Goal: Task Accomplishment & Management: Manage account settings

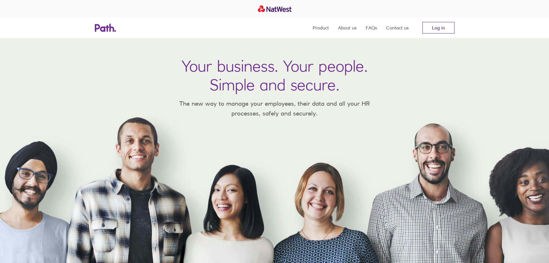
click at [435, 27] on link "Log in" at bounding box center [439, 28] width 32 height 12
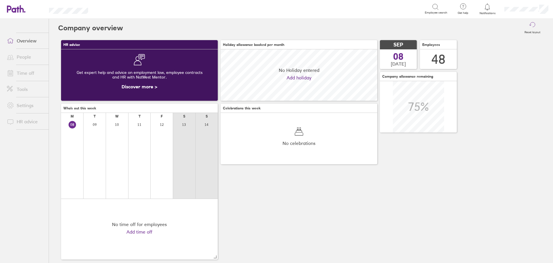
scroll to position [51, 157]
click at [296, 227] on div "HR advice Get expert help and advice on employment law, employee contracts and …" at bounding box center [301, 149] width 486 height 225
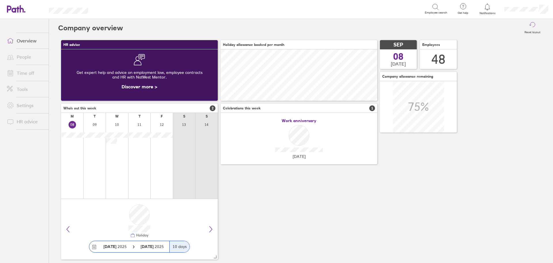
click at [23, 74] on link "Time off" at bounding box center [25, 73] width 46 height 12
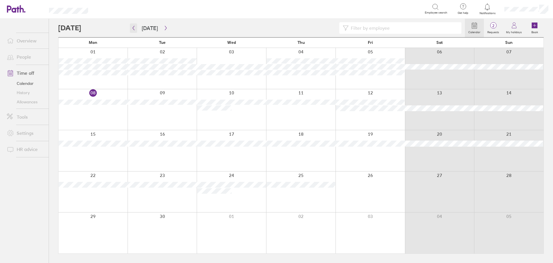
click at [133, 24] on button "button" at bounding box center [133, 28] width 7 height 10
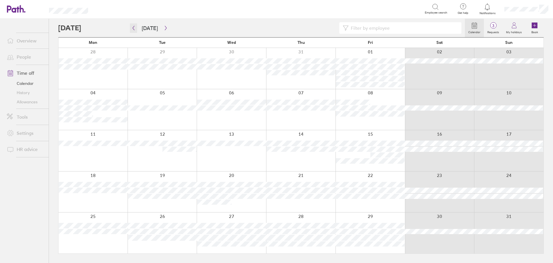
click at [133, 28] on icon "button" at bounding box center [134, 28] width 2 height 4
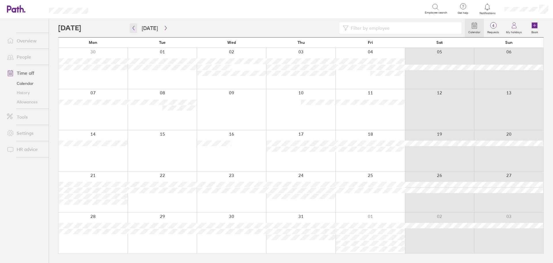
click at [133, 28] on icon "button" at bounding box center [134, 28] width 2 height 4
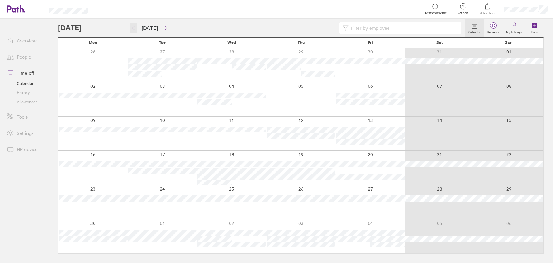
click at [133, 28] on icon "button" at bounding box center [134, 28] width 2 height 4
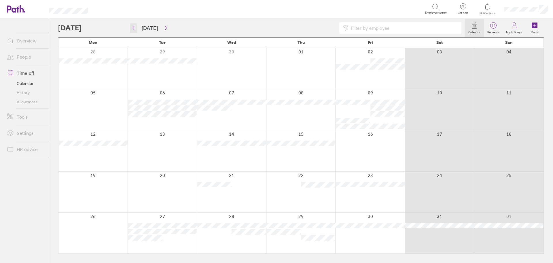
click at [133, 28] on icon "button" at bounding box center [134, 28] width 2 height 4
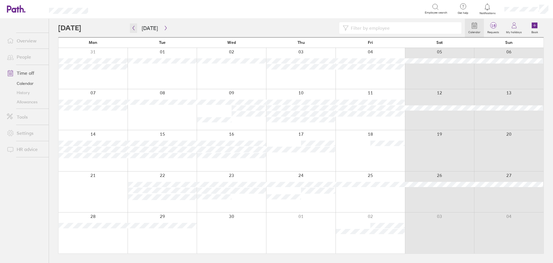
click at [133, 28] on icon "button" at bounding box center [134, 28] width 2 height 4
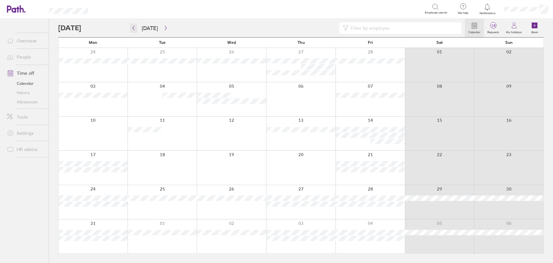
click at [133, 28] on icon "button" at bounding box center [134, 28] width 2 height 4
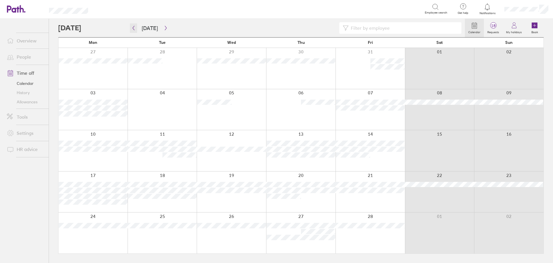
click at [133, 28] on icon "button" at bounding box center [134, 28] width 2 height 4
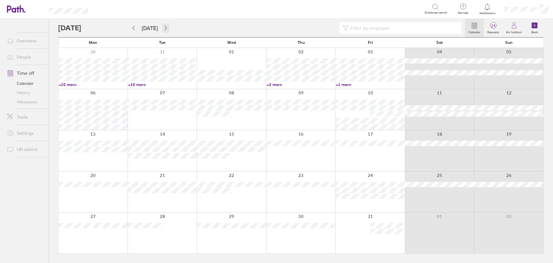
click at [164, 27] on icon "button" at bounding box center [166, 28] width 4 height 5
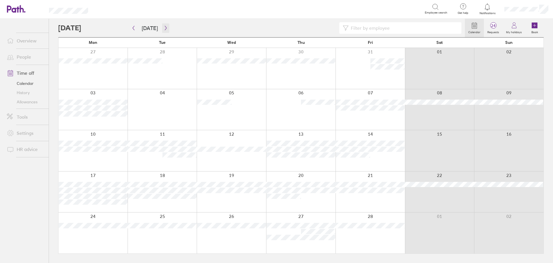
click at [164, 30] on icon "button" at bounding box center [166, 28] width 4 height 5
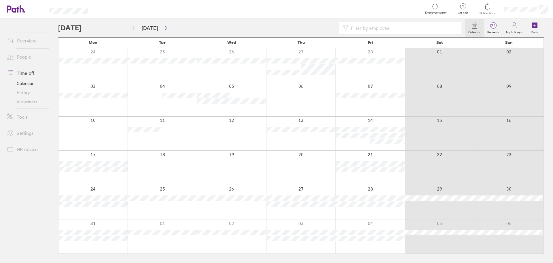
click at [169, 5] on div "Search" at bounding box center [263, 8] width 324 height 9
click at [164, 24] on button "button" at bounding box center [165, 28] width 7 height 10
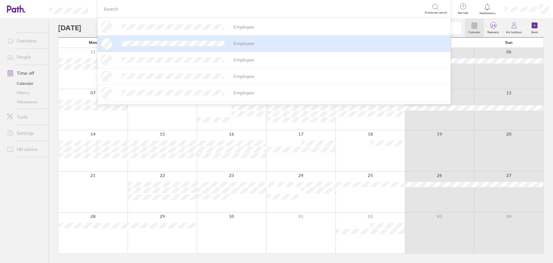
click at [54, 29] on div "Calendar 24 Requests My holidays Book Today April 2025 Mon Tue Wed Thu Fri Sat …" at bounding box center [301, 141] width 504 height 244
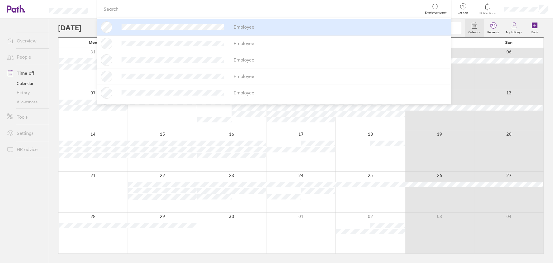
click at [67, 35] on div "Calendar 24 Requests My holidays Book" at bounding box center [301, 28] width 486 height 18
click at [48, 229] on ul "Overview People Time off Calendar History Allowances Tools Settings HR advice" at bounding box center [24, 131] width 49 height 225
click at [157, 9] on div "Search" at bounding box center [263, 8] width 324 height 9
click at [86, 20] on div "Calendar 24 Requests My holidays Book" at bounding box center [301, 28] width 486 height 18
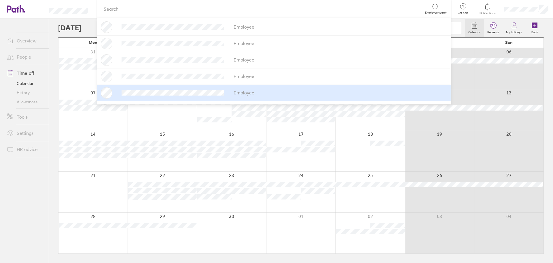
click at [545, 88] on div "Calendar 24 Requests My holidays Book Today April 2025 Mon Tue Wed Thu Fri Sat …" at bounding box center [301, 141] width 504 height 244
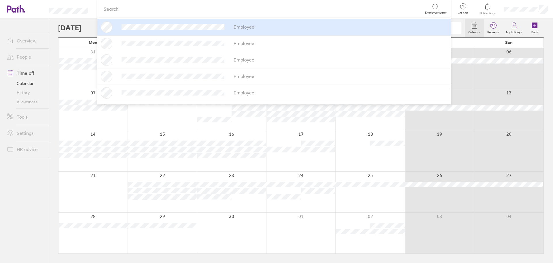
click at [311, 5] on div "Search" at bounding box center [263, 8] width 324 height 9
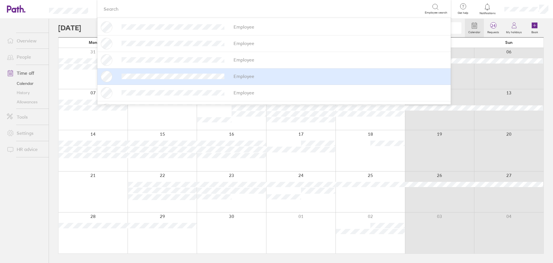
click at [548, 56] on div "Calendar 24 Requests My holidays Book Today April 2025 Mon Tue Wed Thu Fri Sat …" at bounding box center [301, 141] width 504 height 244
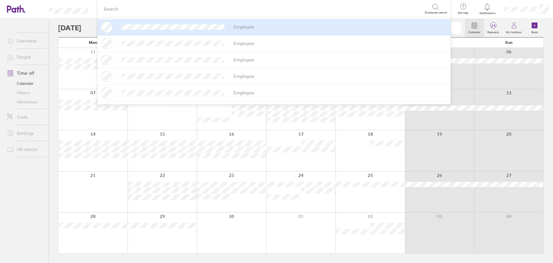
click at [90, 186] on div at bounding box center [93, 191] width 69 height 41
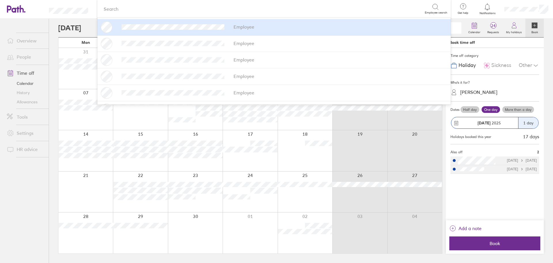
click at [135, 10] on div "Search" at bounding box center [263, 8] width 324 height 9
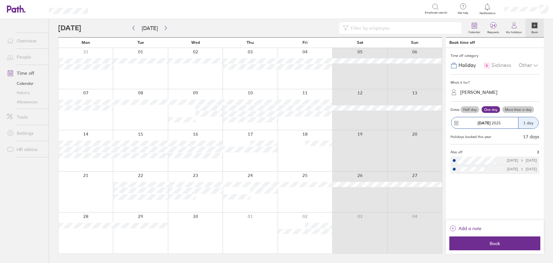
click at [85, 20] on div "Calendar 24 Requests My holidays Book" at bounding box center [301, 28] width 486 height 18
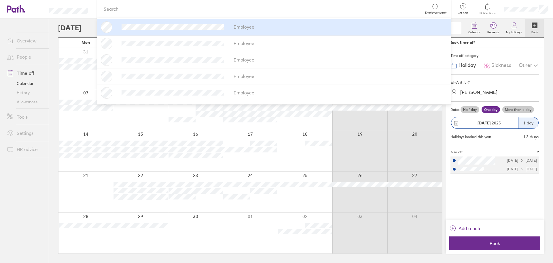
click at [92, 4] on header "Search Employee search Employee Employee Employee Employee Employee Employee Em…" at bounding box center [276, 9] width 553 height 19
click at [131, 11] on div "Search" at bounding box center [263, 8] width 324 height 9
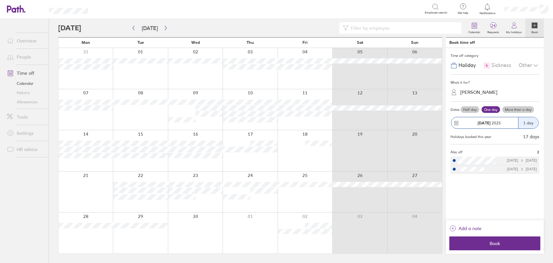
click at [91, 11] on header "Search Employee search Get help FAQs Contact us Notifications My profile Sign o…" at bounding box center [276, 9] width 553 height 19
click at [164, 27] on icon "button" at bounding box center [166, 28] width 4 height 5
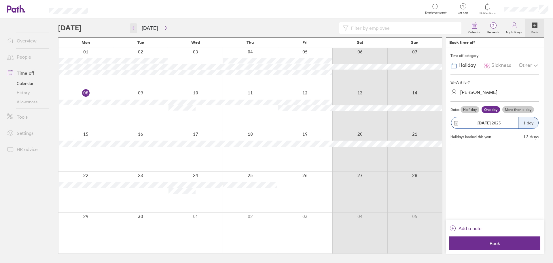
click at [135, 28] on icon "button" at bounding box center [133, 28] width 4 height 5
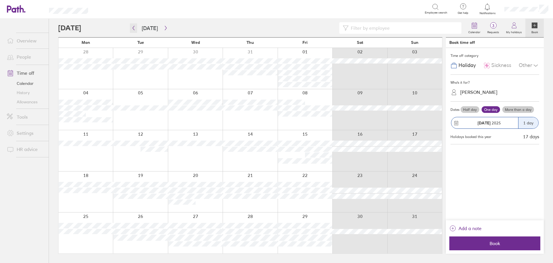
click at [132, 28] on icon "button" at bounding box center [133, 28] width 4 height 5
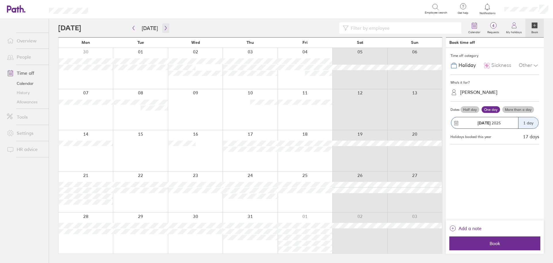
click at [164, 27] on icon "button" at bounding box center [166, 28] width 4 height 5
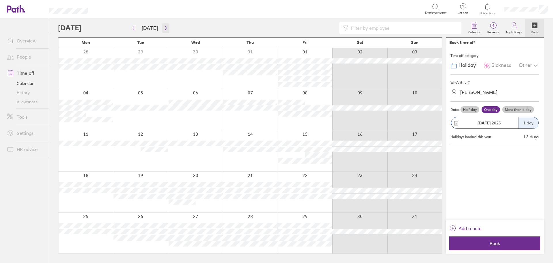
click at [164, 27] on icon "button" at bounding box center [166, 28] width 4 height 5
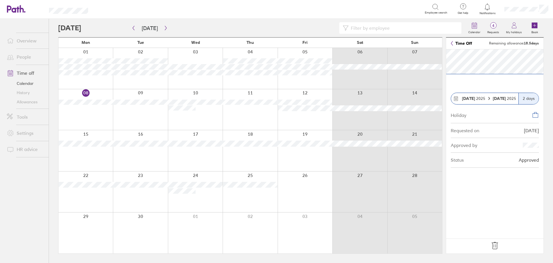
click at [496, 246] on icon at bounding box center [495, 245] width 6 height 7
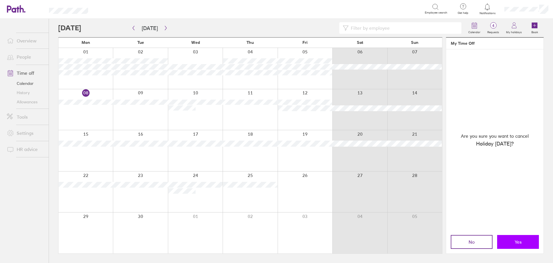
click at [513, 242] on button "Yes" at bounding box center [518, 242] width 42 height 14
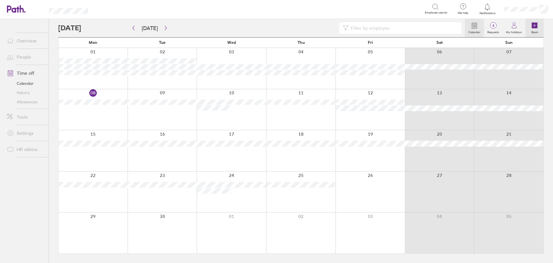
click at [537, 25] on icon at bounding box center [535, 25] width 6 height 6
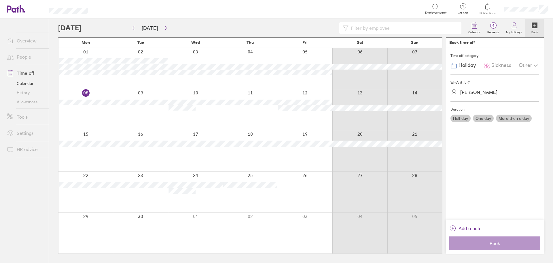
click at [479, 94] on div "[PERSON_NAME]" at bounding box center [479, 91] width 37 height 5
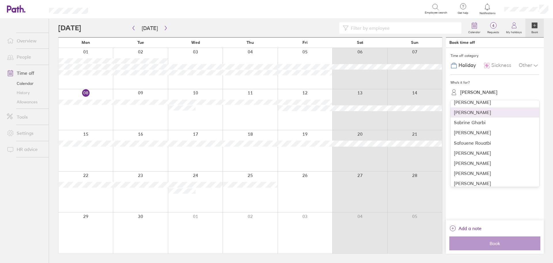
scroll to position [375, 0]
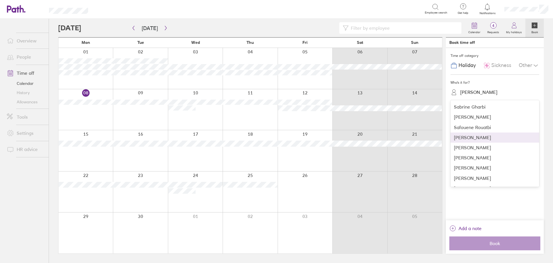
click at [482, 141] on div "[PERSON_NAME]" at bounding box center [495, 137] width 89 height 10
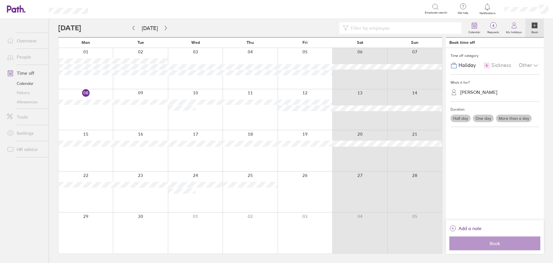
click at [503, 117] on label "More than a day" at bounding box center [514, 117] width 36 height 7
click at [0, 0] on input "More than a day" at bounding box center [0, 0] width 0 height 0
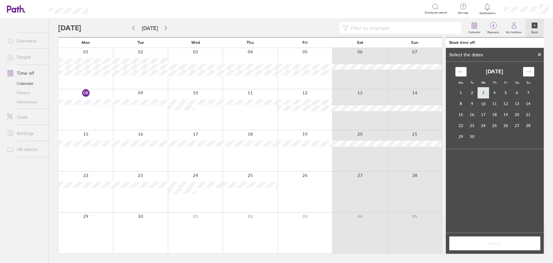
click at [487, 92] on td "3" at bounding box center [483, 92] width 11 height 11
click at [494, 92] on td "4" at bounding box center [494, 92] width 11 height 11
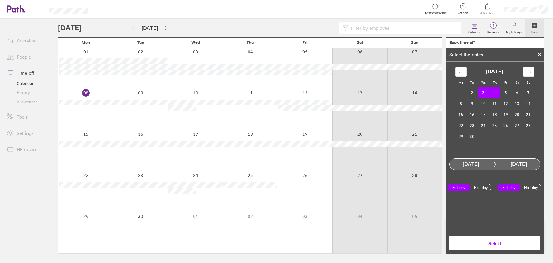
click at [497, 241] on span "Select" at bounding box center [495, 242] width 83 height 5
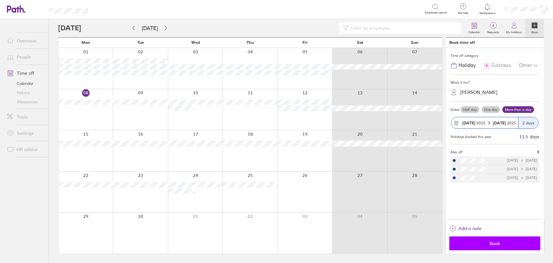
click at [494, 239] on button "Book" at bounding box center [495, 243] width 91 height 14
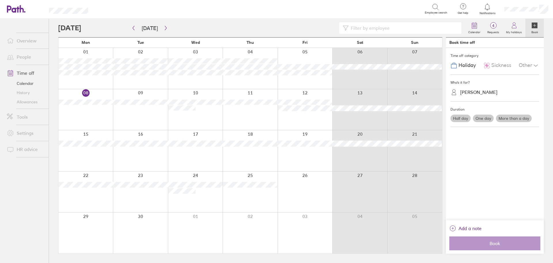
click at [483, 118] on label "One day" at bounding box center [483, 117] width 21 height 7
click at [0, 0] on input "One day" at bounding box center [0, 0] width 0 height 0
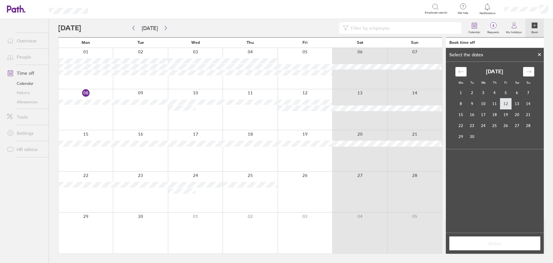
click at [508, 103] on td "12" at bounding box center [506, 103] width 11 height 11
click at [495, 243] on span "Select" at bounding box center [495, 242] width 83 height 5
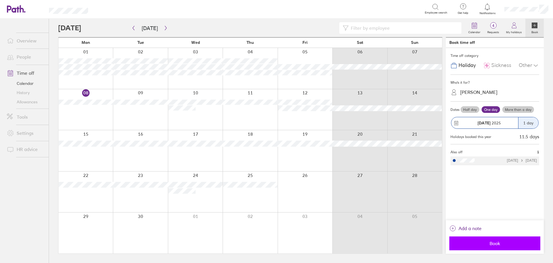
click at [498, 248] on button "Book" at bounding box center [495, 243] width 91 height 14
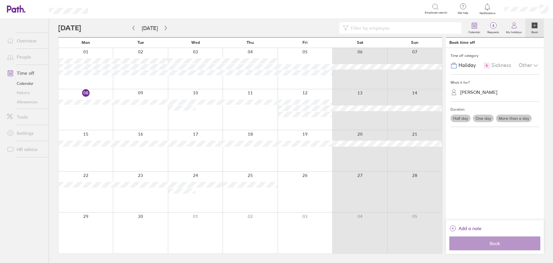
click at [479, 118] on label "One day" at bounding box center [483, 117] width 21 height 7
click at [0, 0] on input "One day" at bounding box center [0, 0] width 0 height 0
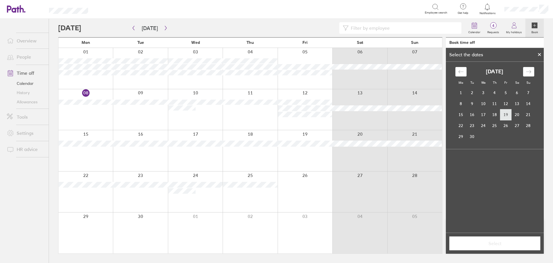
click at [504, 111] on td "19" at bounding box center [506, 114] width 11 height 11
click at [497, 240] on span "Select" at bounding box center [495, 242] width 83 height 5
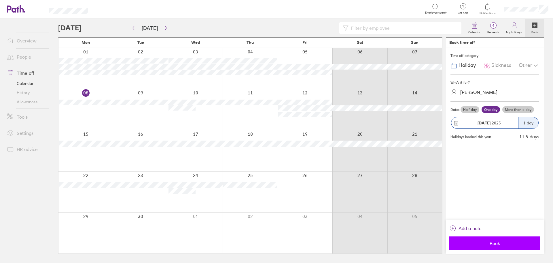
click at [503, 246] on span "Book" at bounding box center [495, 242] width 83 height 5
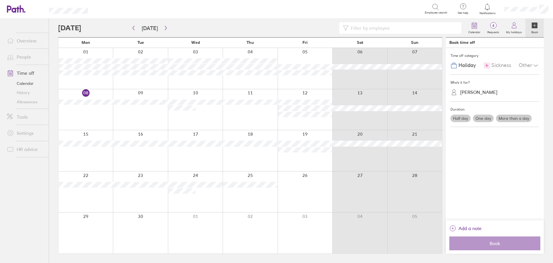
click at [479, 118] on label "One day" at bounding box center [483, 117] width 21 height 7
click at [0, 0] on input "One day" at bounding box center [0, 0] width 0 height 0
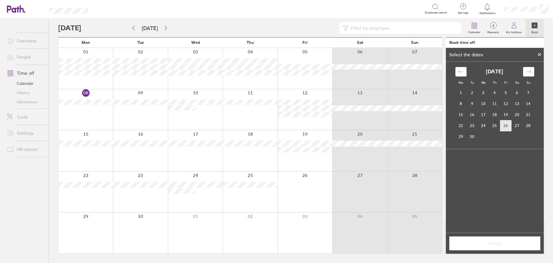
click at [504, 128] on td "26" at bounding box center [506, 125] width 11 height 11
click at [510, 238] on button "Select" at bounding box center [495, 243] width 91 height 14
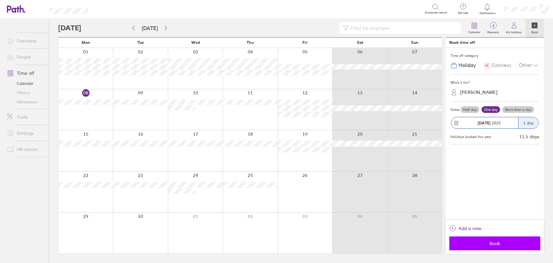
click at [491, 247] on button "Book" at bounding box center [495, 243] width 91 height 14
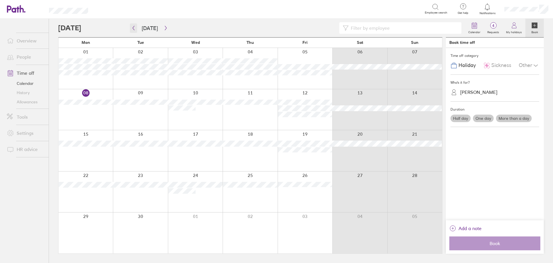
click at [135, 26] on icon "button" at bounding box center [133, 28] width 4 height 5
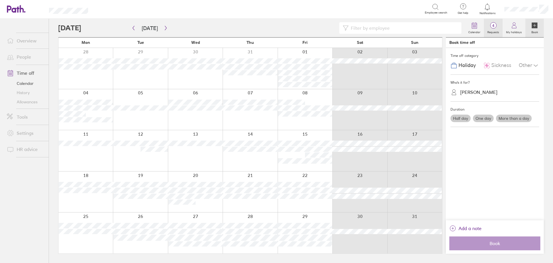
click at [491, 23] on icon at bounding box center [493, 25] width 7 height 7
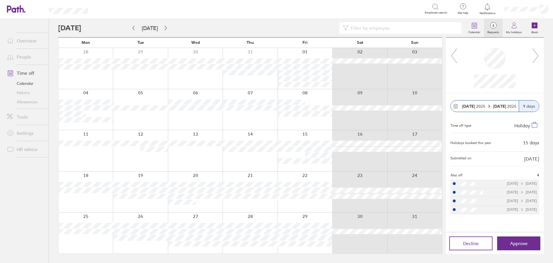
click at [538, 54] on icon at bounding box center [536, 55] width 6 height 14
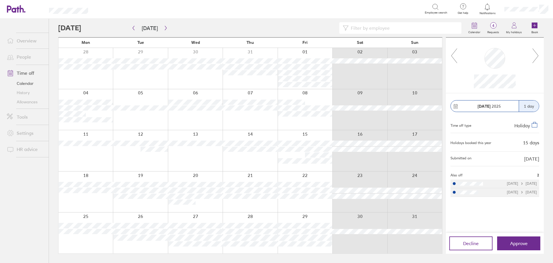
click at [8, 227] on ul "Overview People Time off Calendar History Allowances Tools Settings HR advice" at bounding box center [24, 131] width 49 height 225
click at [19, 104] on link "Allowances" at bounding box center [25, 101] width 46 height 9
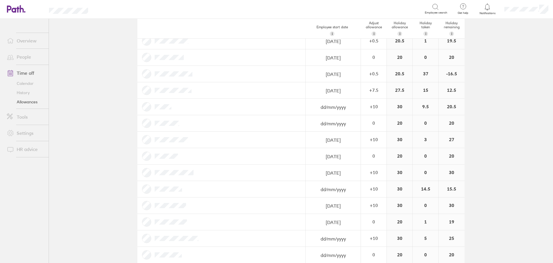
scroll to position [548, 0]
